Goal: Task Accomplishment & Management: Manage account settings

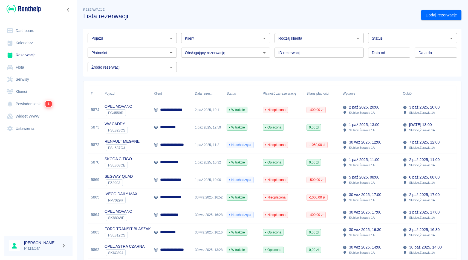
click at [41, 56] on link "Rezerwacje" at bounding box center [38, 55] width 68 height 12
click at [206, 131] on div "1 paź 2025, 12:59" at bounding box center [208, 128] width 32 height 18
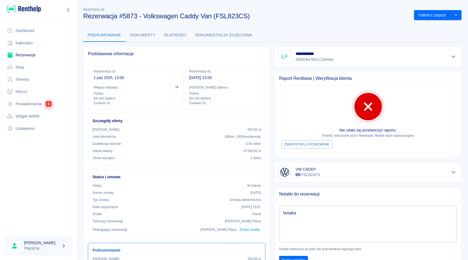
click at [457, 59] on div at bounding box center [453, 57] width 9 height 8
click at [455, 58] on icon "Pokaż szczegóły" at bounding box center [454, 56] width 6 height 5
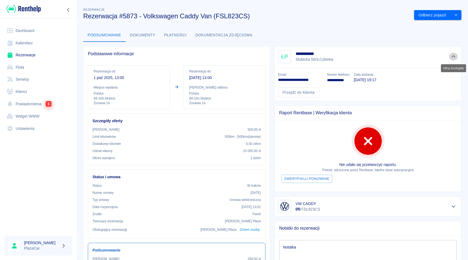
click at [456, 56] on icon "Ukryj szczegóły" at bounding box center [454, 56] width 6 height 5
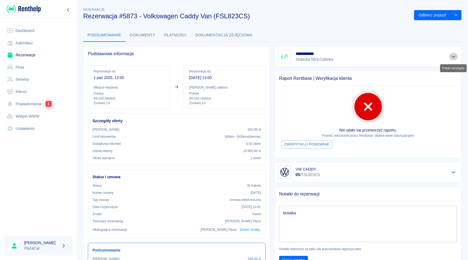
click at [456, 57] on icon "Pokaż szczegóły" at bounding box center [454, 56] width 6 height 5
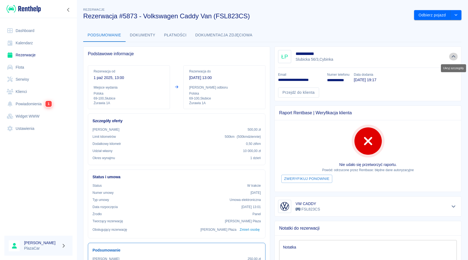
click at [456, 57] on icon "Ukryj szczegóły" at bounding box center [454, 56] width 6 height 5
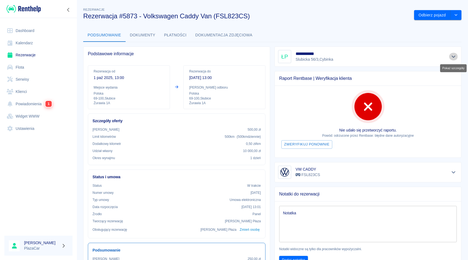
click at [456, 57] on icon "Pokaż szczegóły" at bounding box center [454, 56] width 6 height 5
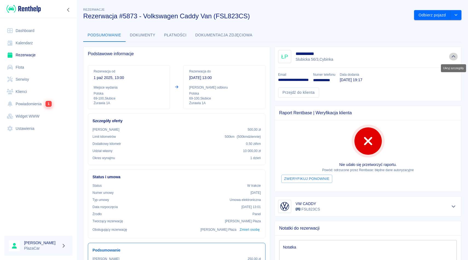
click at [456, 57] on icon "Ukryj szczegóły" at bounding box center [454, 56] width 6 height 5
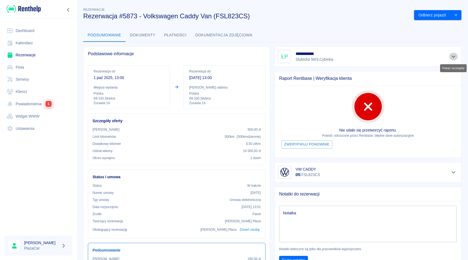
click at [456, 57] on icon "Pokaż szczegóły" at bounding box center [454, 56] width 6 height 5
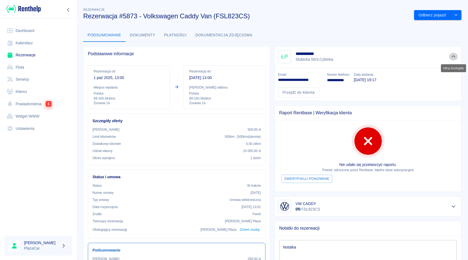
click at [456, 57] on icon "Ukryj szczegóły" at bounding box center [454, 56] width 6 height 5
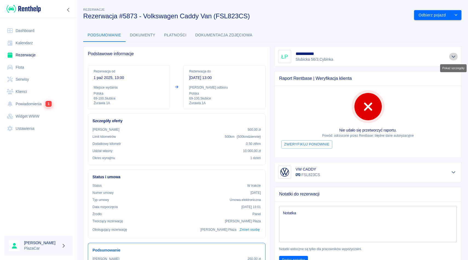
click at [456, 57] on icon "Pokaż szczegóły" at bounding box center [454, 56] width 6 height 5
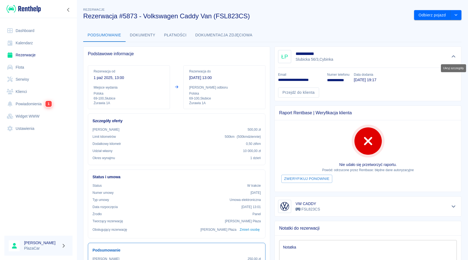
click at [456, 57] on icon "Ukryj szczegóły" at bounding box center [454, 56] width 6 height 5
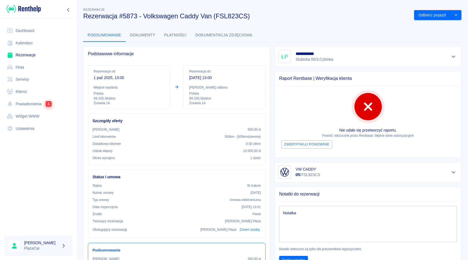
click at [453, 58] on icon "Pokaż szczegóły" at bounding box center [454, 56] width 6 height 5
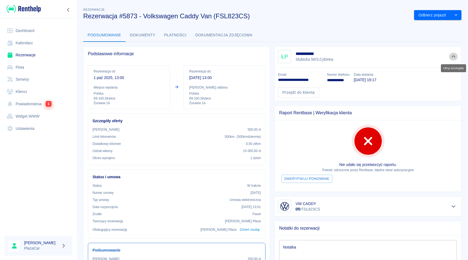
click at [453, 58] on icon "Ukryj szczegóły" at bounding box center [454, 56] width 6 height 5
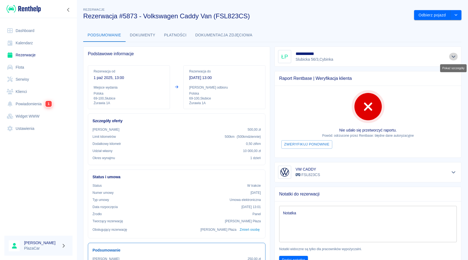
click at [453, 58] on icon "Pokaż szczegóły" at bounding box center [454, 56] width 6 height 5
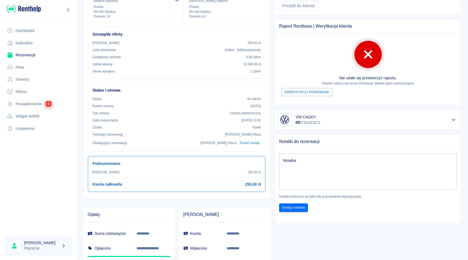
scroll to position [107, 0]
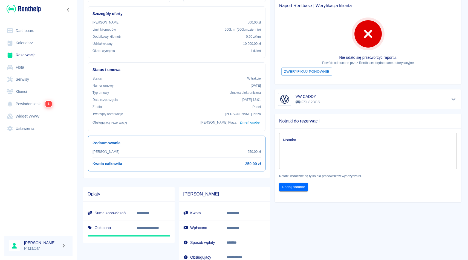
click at [274, 101] on div "VW CADDY FSL823CS" at bounding box center [365, 97] width 191 height 25
click at [456, 97] on icon "Pokaż szczegóły" at bounding box center [454, 99] width 6 height 5
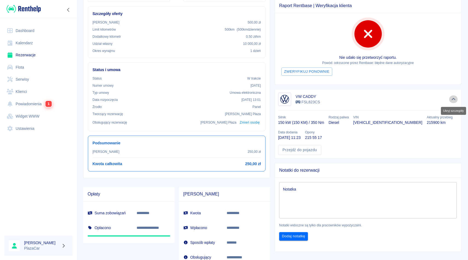
click at [456, 97] on icon "Ukryj szczegóły" at bounding box center [454, 99] width 6 height 5
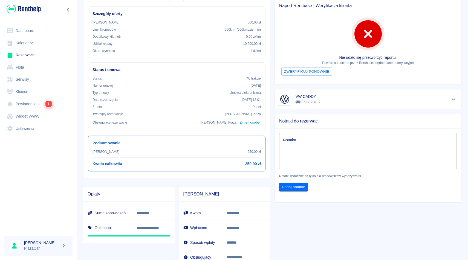
click at [455, 102] on icon "Pokaż szczegóły" at bounding box center [454, 99] width 6 height 5
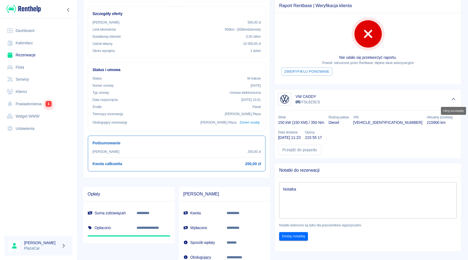
click at [455, 102] on icon "Ukryj szczegóły" at bounding box center [454, 99] width 6 height 5
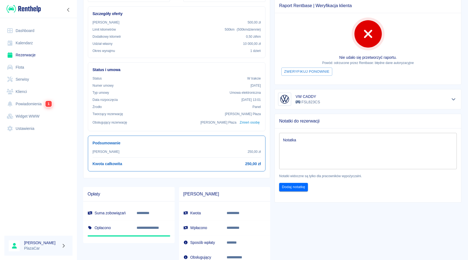
scroll to position [0, 0]
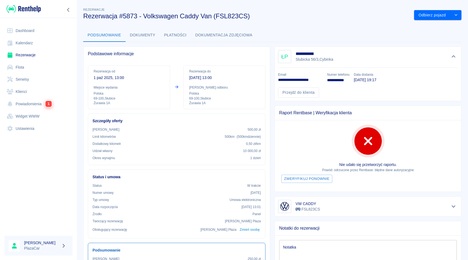
click at [456, 59] on button "Ukryj szczegóły" at bounding box center [453, 57] width 9 height 8
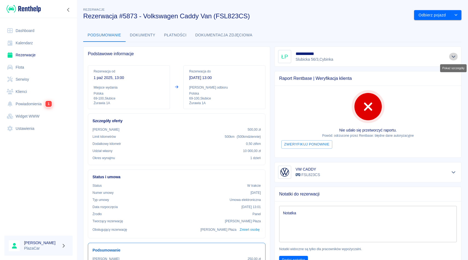
click at [456, 57] on icon "Pokaż szczegóły" at bounding box center [454, 56] width 6 height 5
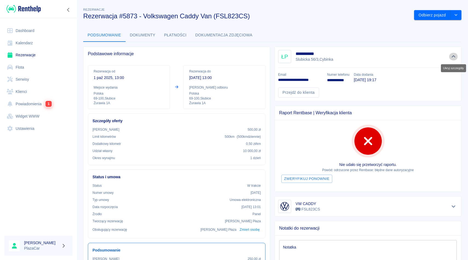
click at [456, 57] on icon "Ukryj szczegóły" at bounding box center [454, 56] width 6 height 5
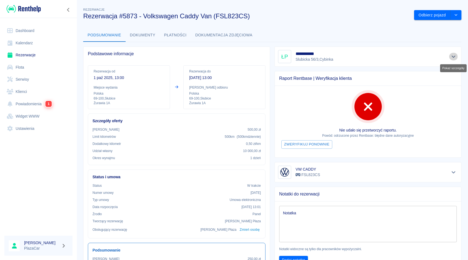
click at [456, 57] on icon "Pokaż szczegóły" at bounding box center [454, 56] width 6 height 5
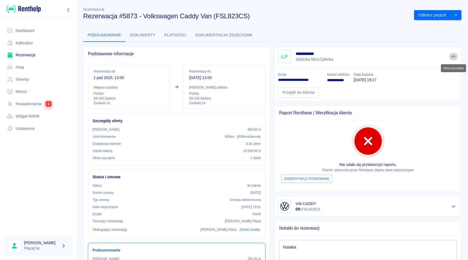
click at [456, 57] on icon "Ukryj szczegóły" at bounding box center [454, 56] width 6 height 5
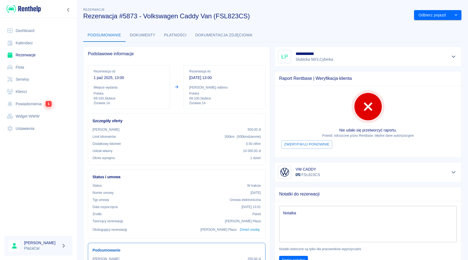
click at [462, 13] on div "**********" at bounding box center [273, 198] width 392 height 392
click at [459, 13] on button "drop-down" at bounding box center [456, 15] width 11 height 10
click at [434, 25] on li "Przedłuż rezerwację" at bounding box center [437, 26] width 43 height 9
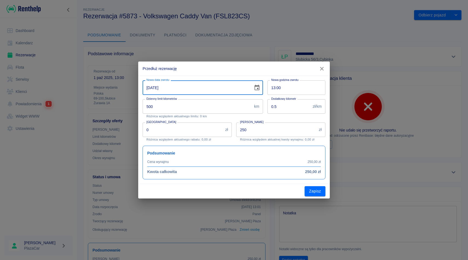
click at [150, 87] on input "[DATE]" at bounding box center [196, 88] width 107 height 15
type input "[DATE]"
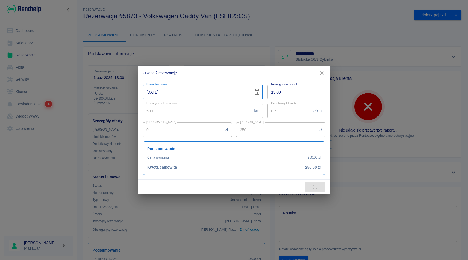
type input "1000"
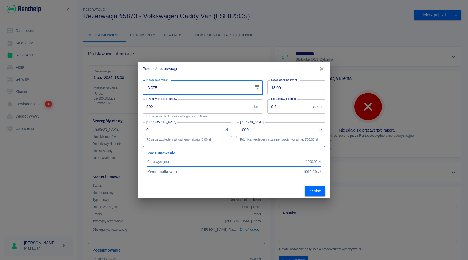
type input "[DATE]"
click at [234, 120] on div "Kwota wynajmu 1000 zł Kwota wynajmu Różnica względem aktualnej kwoty wynajmu: 7…" at bounding box center [279, 129] width 94 height 23
click at [316, 190] on button "Zapisz" at bounding box center [315, 191] width 21 height 10
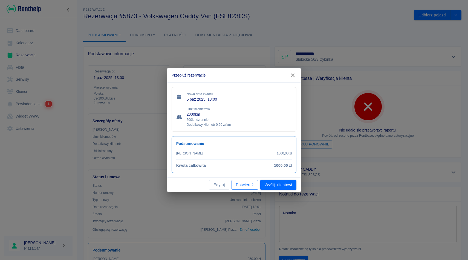
click at [245, 181] on button "Potwierdź" at bounding box center [245, 185] width 27 height 10
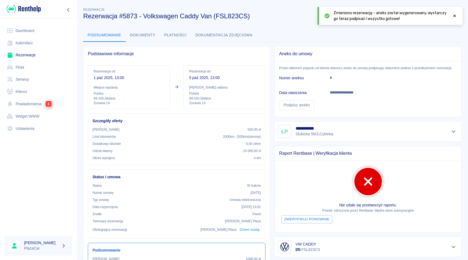
click at [452, 19] on div "Zmieniono rezerwację - aneks został wygenerowany, wystarczy go teraz podpisać i…" at bounding box center [395, 16] width 123 height 12
click at [455, 16] on icon at bounding box center [455, 16] width 2 height 2
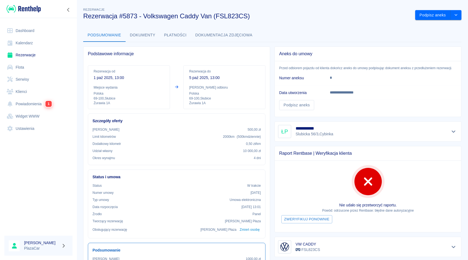
click at [19, 54] on link "Rezerwacje" at bounding box center [38, 55] width 68 height 12
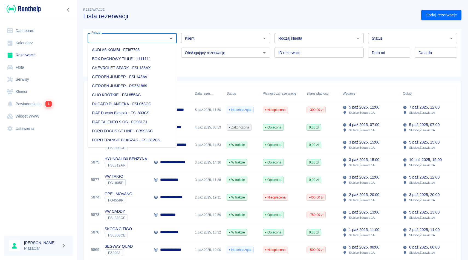
click at [123, 37] on input "Pojazd" at bounding box center [127, 38] width 77 height 7
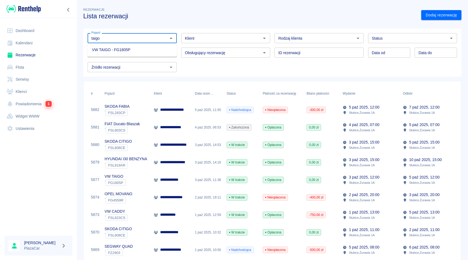
click at [137, 48] on li "VW TAIGO - FG1805P" at bounding box center [132, 49] width 89 height 9
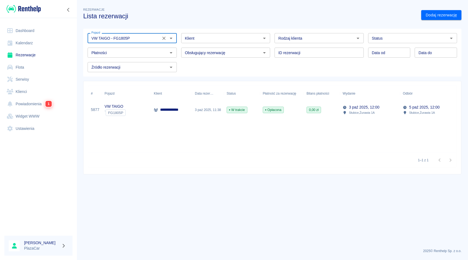
type input "VW TAIGO - FG1805P"
click at [177, 112] on p "**********" at bounding box center [176, 110] width 33 height 6
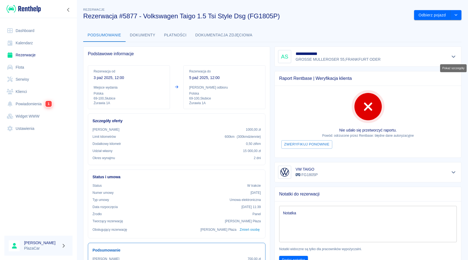
click at [451, 55] on icon "Pokaż szczegóły" at bounding box center [454, 56] width 6 height 5
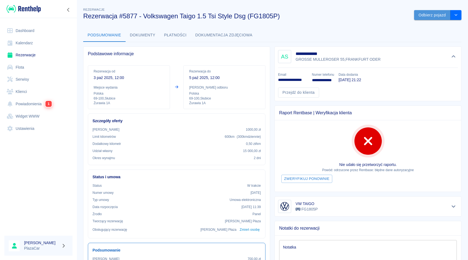
click at [443, 19] on button "Odbierz pojazd" at bounding box center [432, 15] width 36 height 10
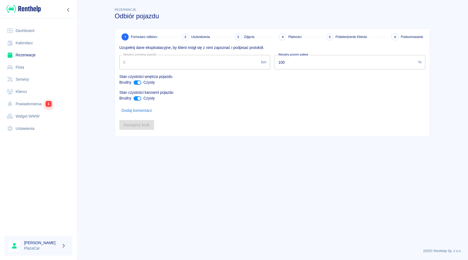
type input "60153"
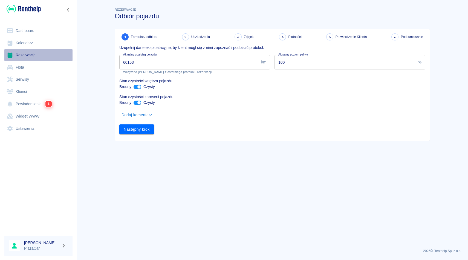
click at [24, 55] on link "Rezerwacje" at bounding box center [38, 55] width 68 height 12
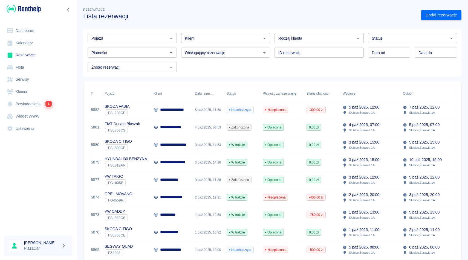
click at [179, 47] on div "Obsługujący rezerwację Obsługujący rezerwację" at bounding box center [224, 50] width 94 height 15
click at [179, 51] on div "Obsługujący rezerwację Obsługujący rezerwację" at bounding box center [224, 50] width 94 height 15
click at [179, 38] on div "Klient Klient" at bounding box center [224, 36] width 94 height 15
click at [179, 51] on div "Obsługujący rezerwację Obsługujący rezerwację" at bounding box center [224, 50] width 94 height 15
click at [272, 54] on div "ID rezerwacji ID rezerwacji" at bounding box center [317, 50] width 94 height 15
